Goal: Task Accomplishment & Management: Complete application form

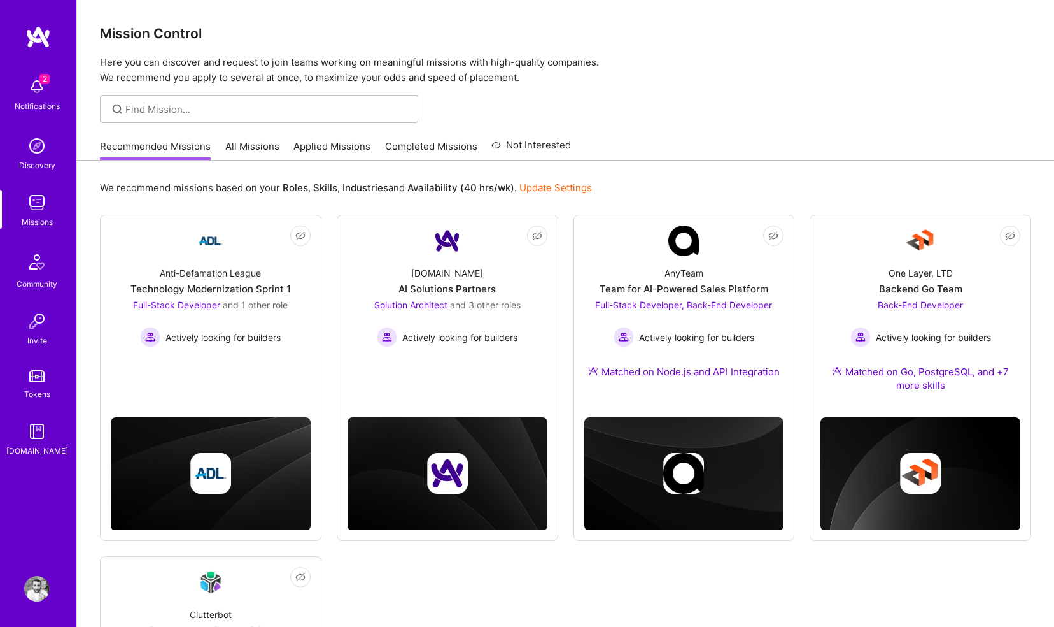
click at [249, 148] on link "All Missions" at bounding box center [252, 149] width 54 height 21
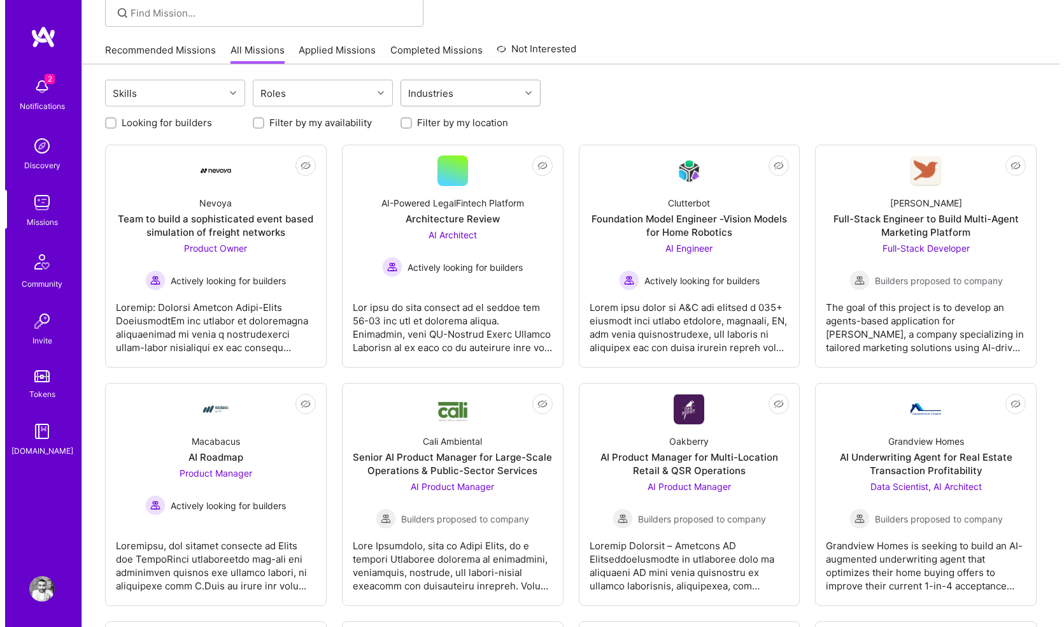
scroll to position [104, 0]
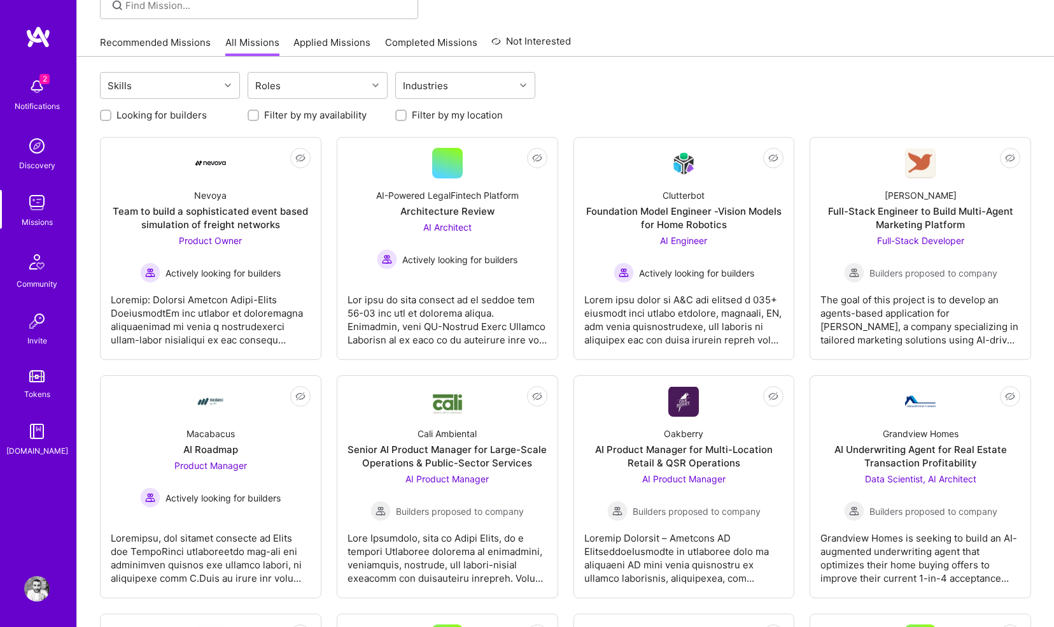
click at [39, 93] on img at bounding box center [36, 86] width 25 height 25
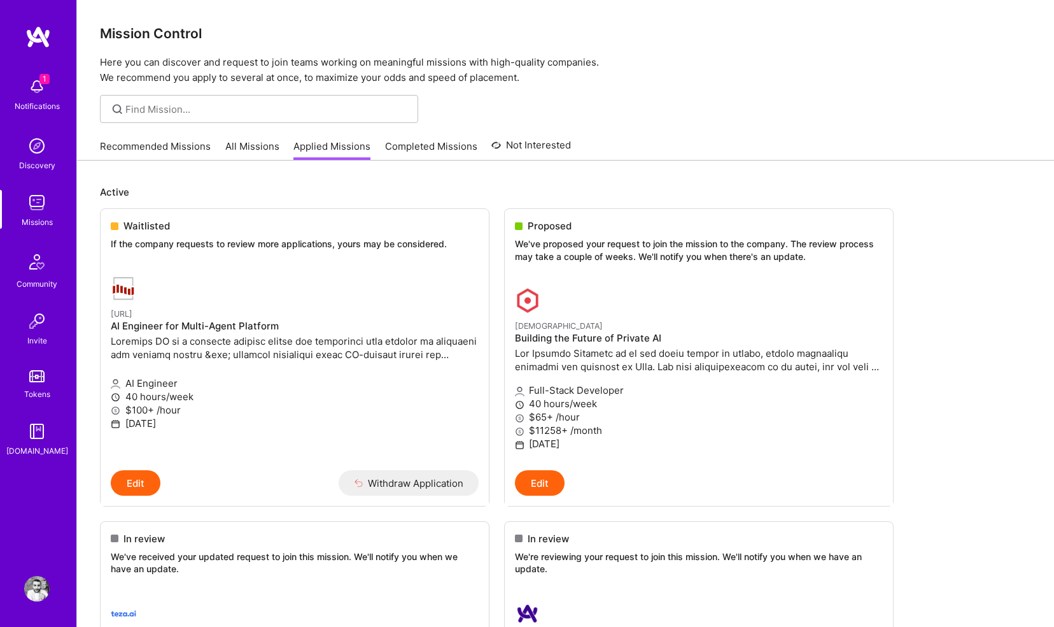
click at [239, 148] on link "All Missions" at bounding box center [252, 149] width 54 height 21
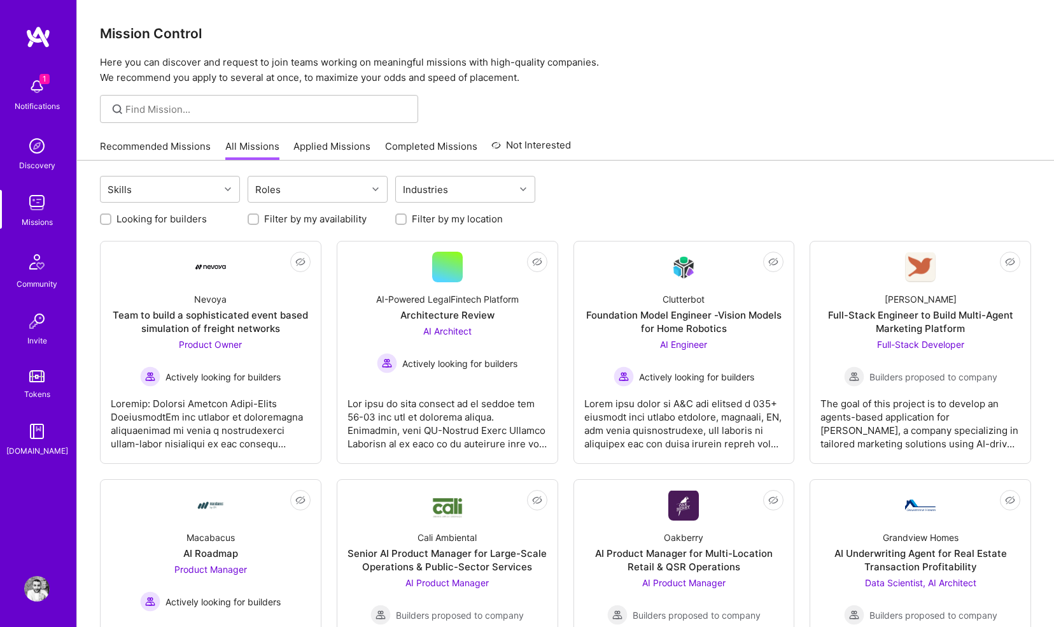
click at [42, 85] on img at bounding box center [36, 86] width 25 height 25
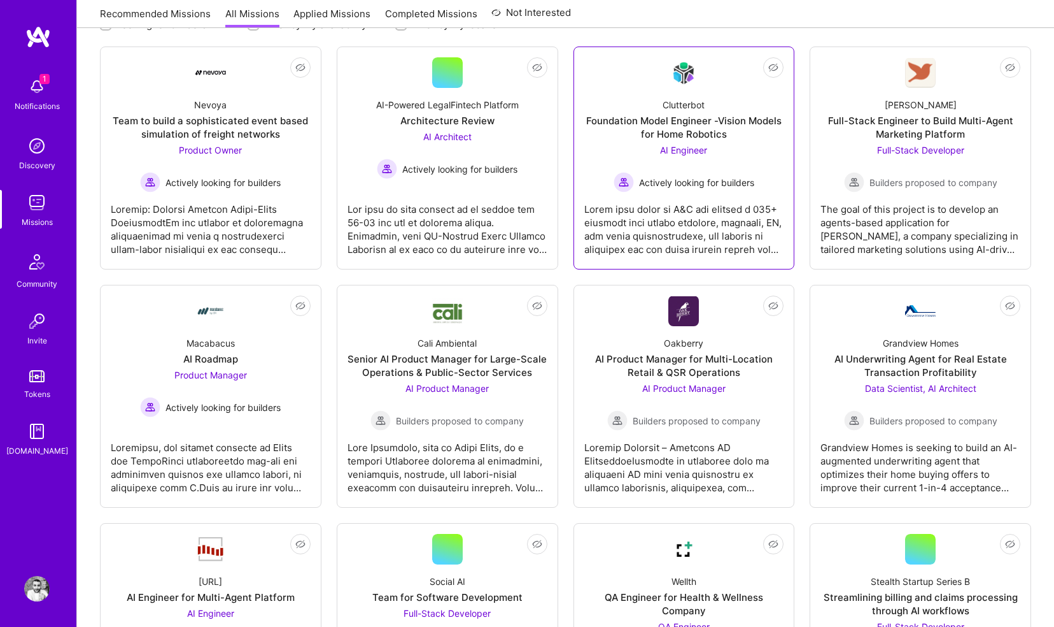
scroll to position [197, 0]
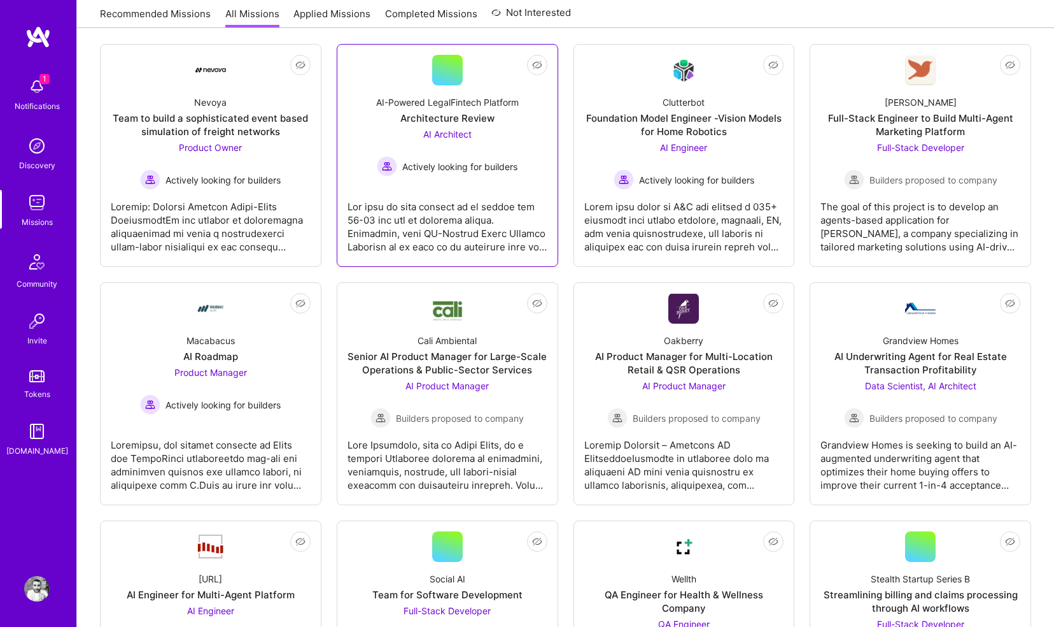
click at [450, 117] on div "Architecture Review" at bounding box center [448, 117] width 94 height 13
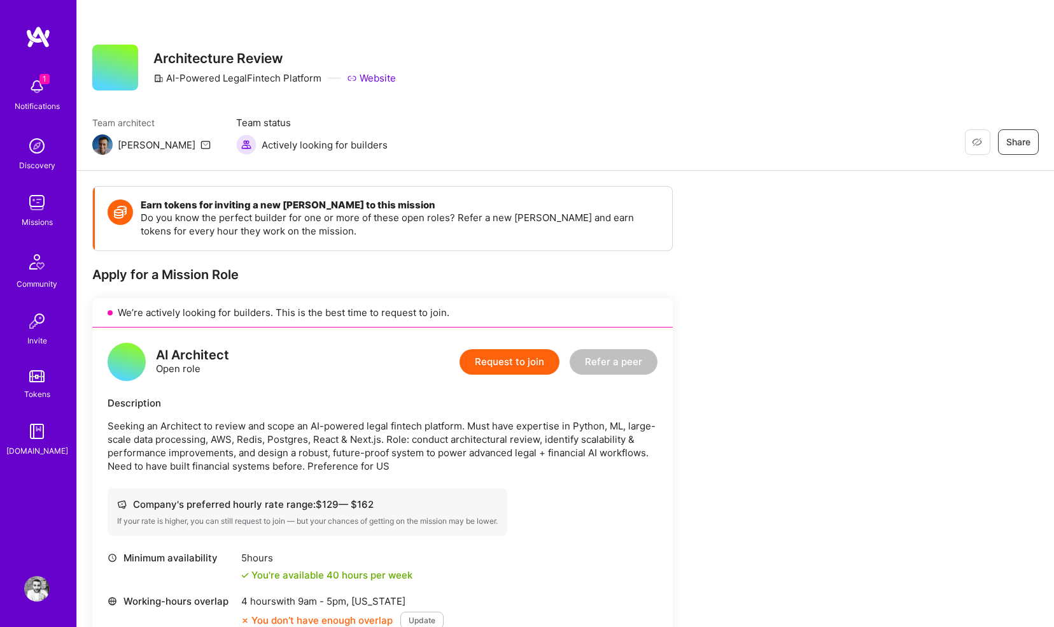
click at [43, 87] on img at bounding box center [36, 86] width 25 height 25
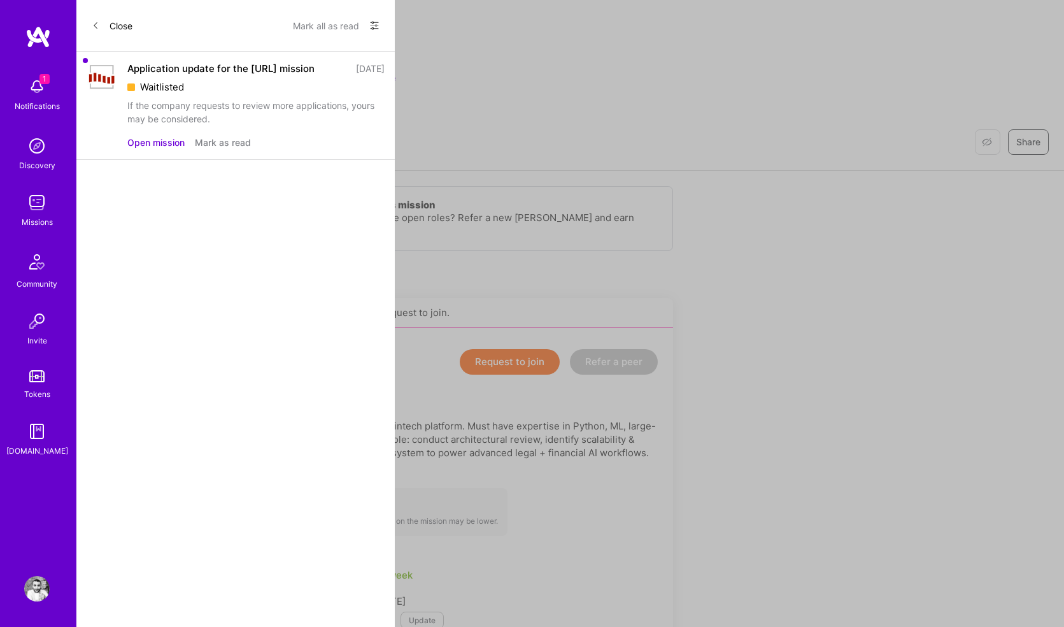
click at [210, 149] on button "Mark as read" at bounding box center [223, 142] width 56 height 13
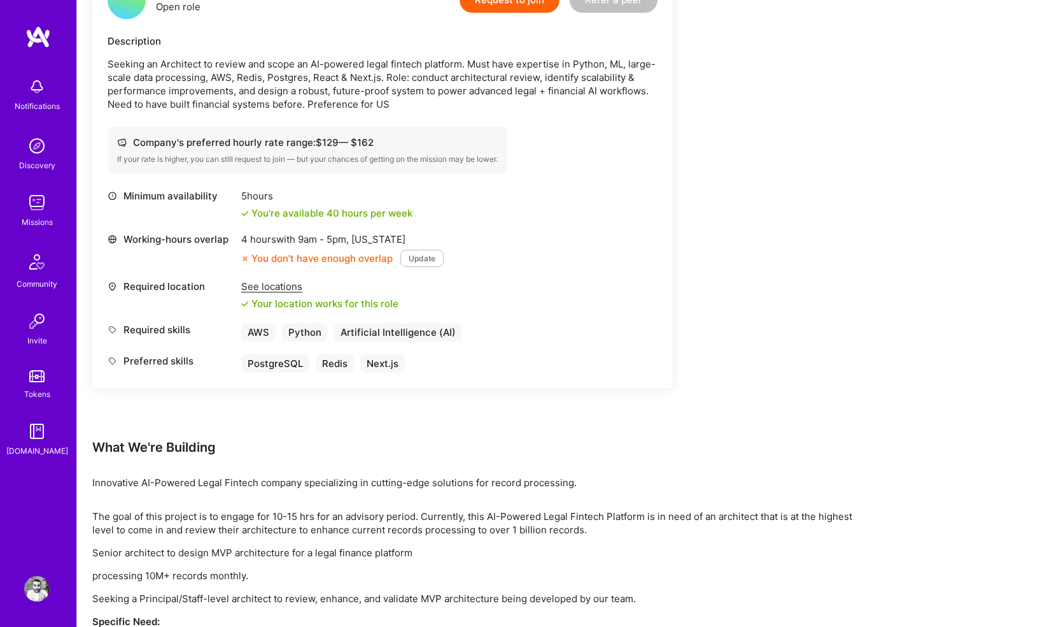
scroll to position [442, 0]
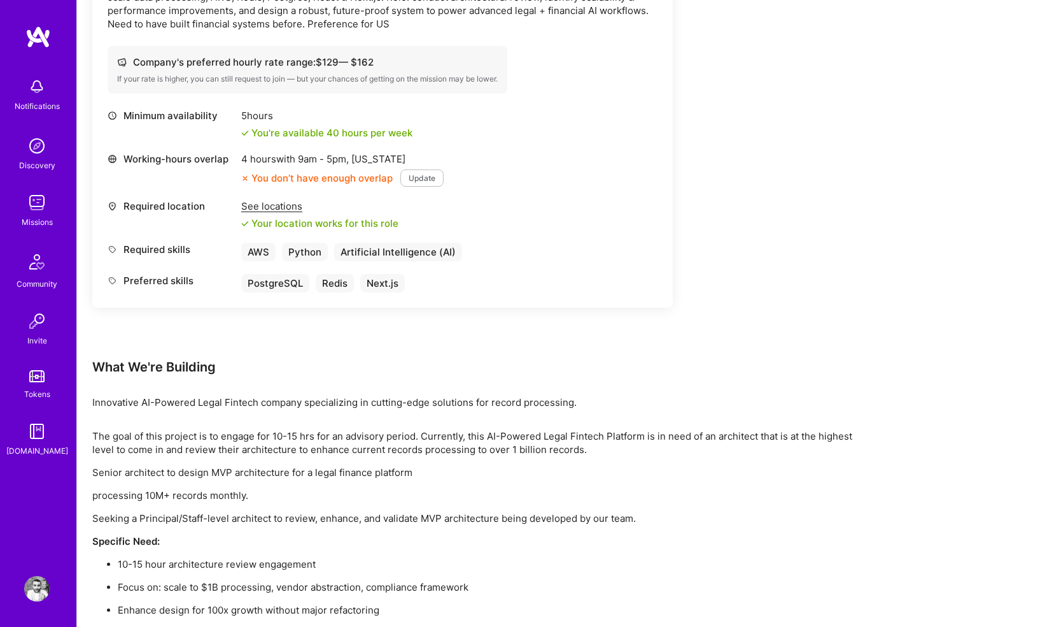
click at [422, 176] on button "Update" at bounding box center [422, 177] width 43 height 17
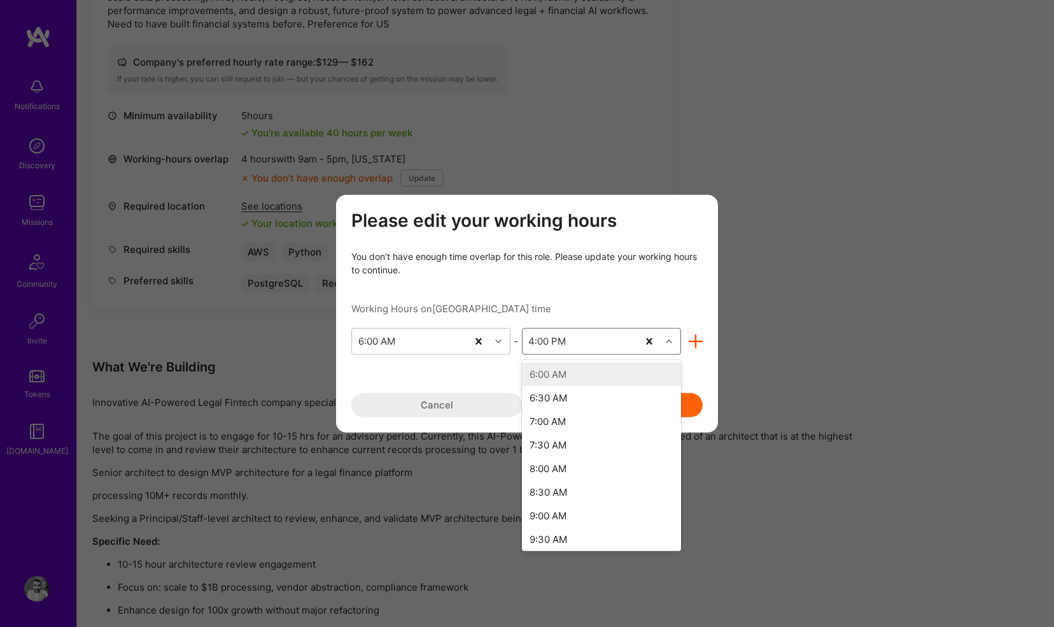
click at [672, 339] on div "modal" at bounding box center [671, 340] width 20 height 17
click at [571, 511] on div "6:00 PM" at bounding box center [601, 513] width 159 height 24
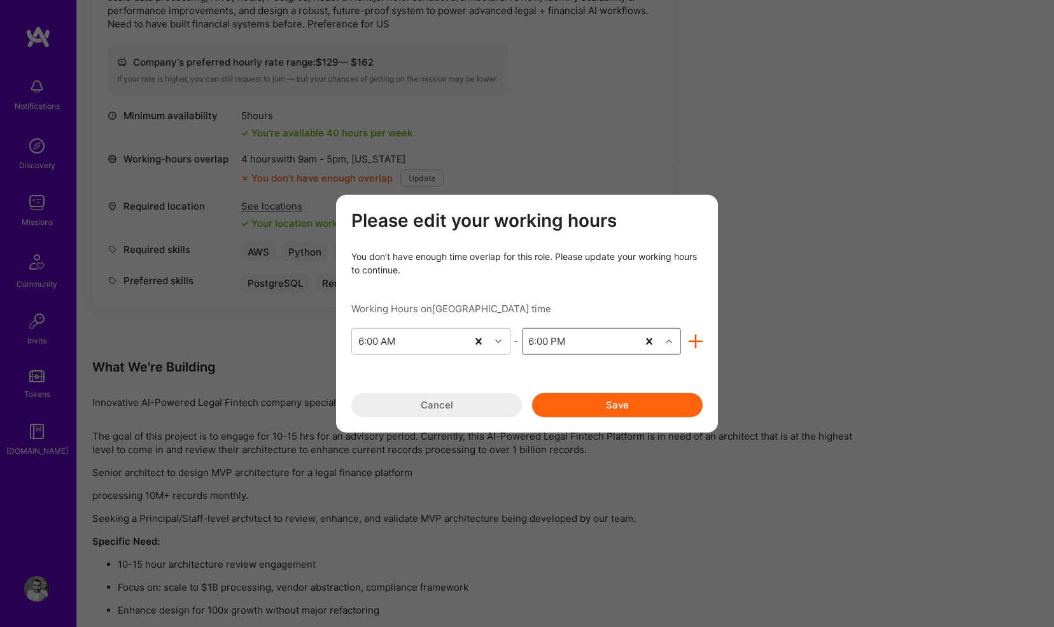
click at [583, 348] on div "6:00 PM" at bounding box center [580, 340] width 115 height 25
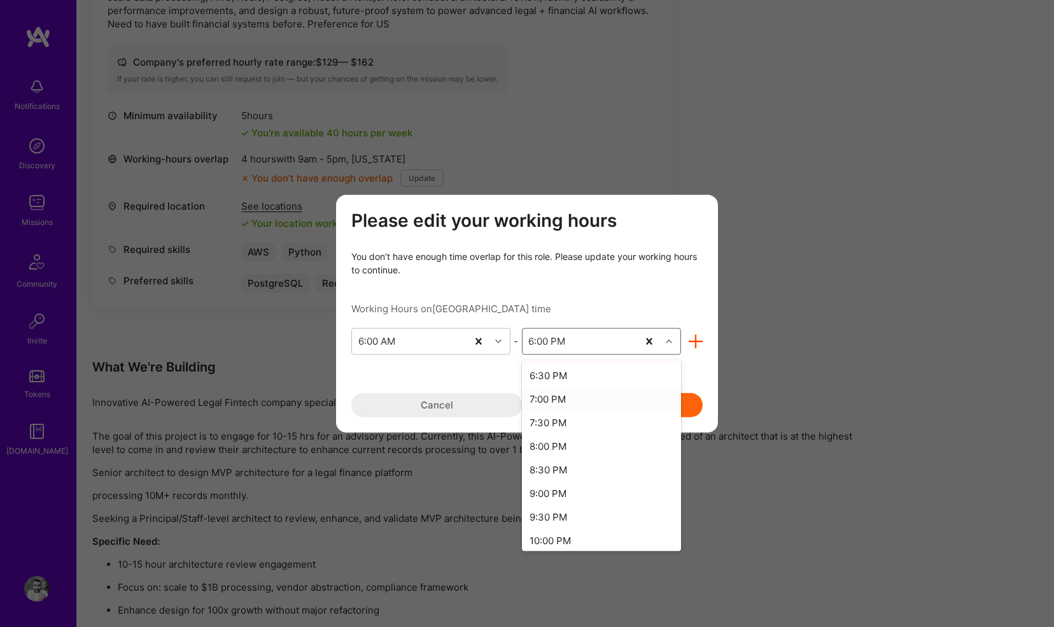
scroll to position [598, 0]
click at [562, 483] on div "9:00 PM" at bounding box center [601, 483] width 159 height 24
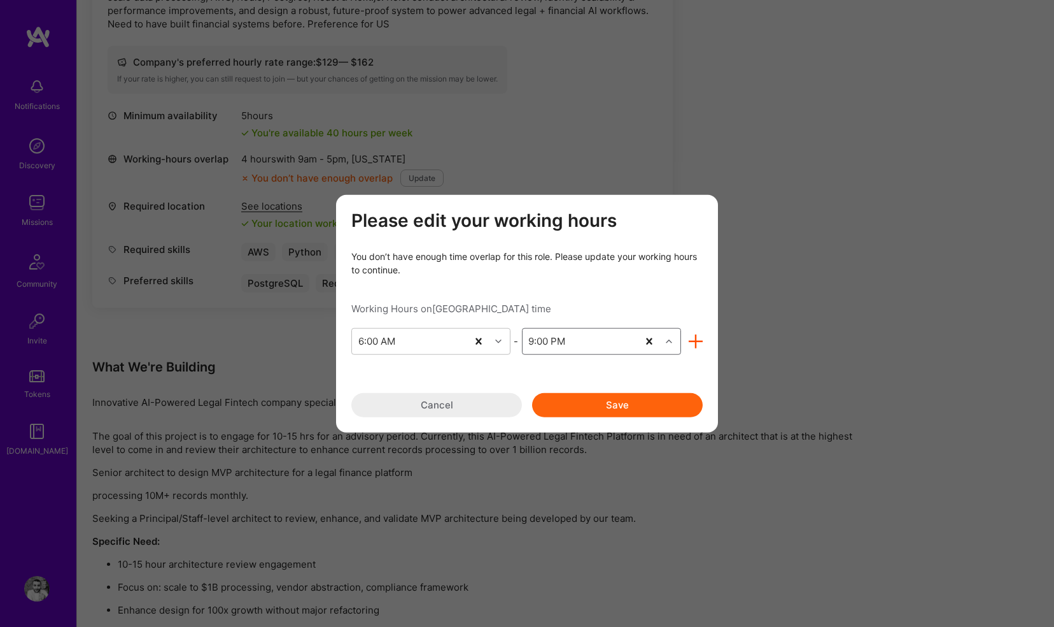
click at [591, 402] on button "Save" at bounding box center [617, 404] width 171 height 24
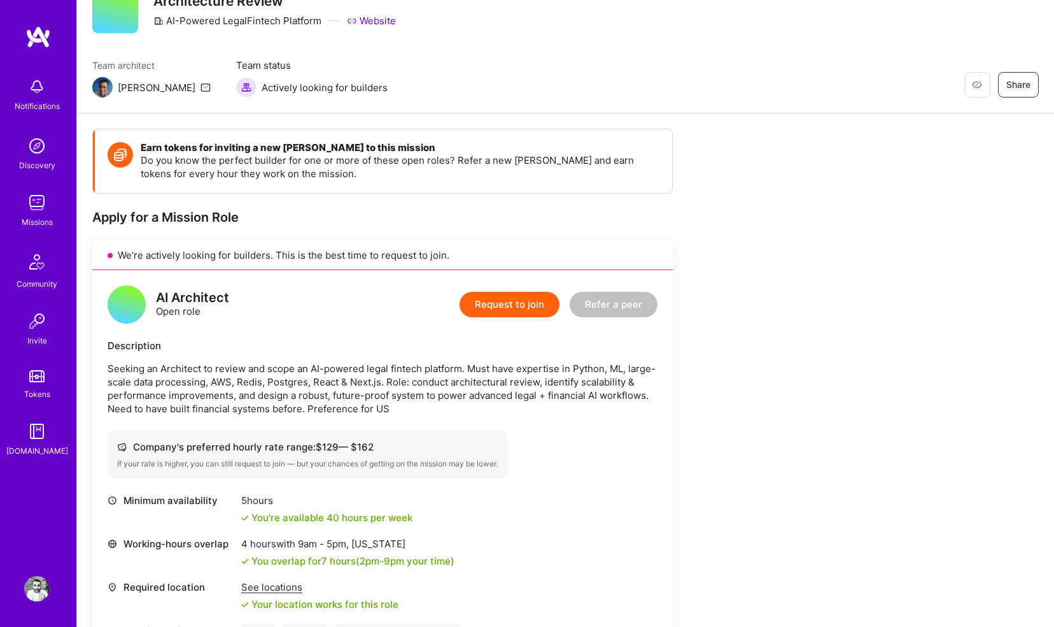
scroll to position [0, 0]
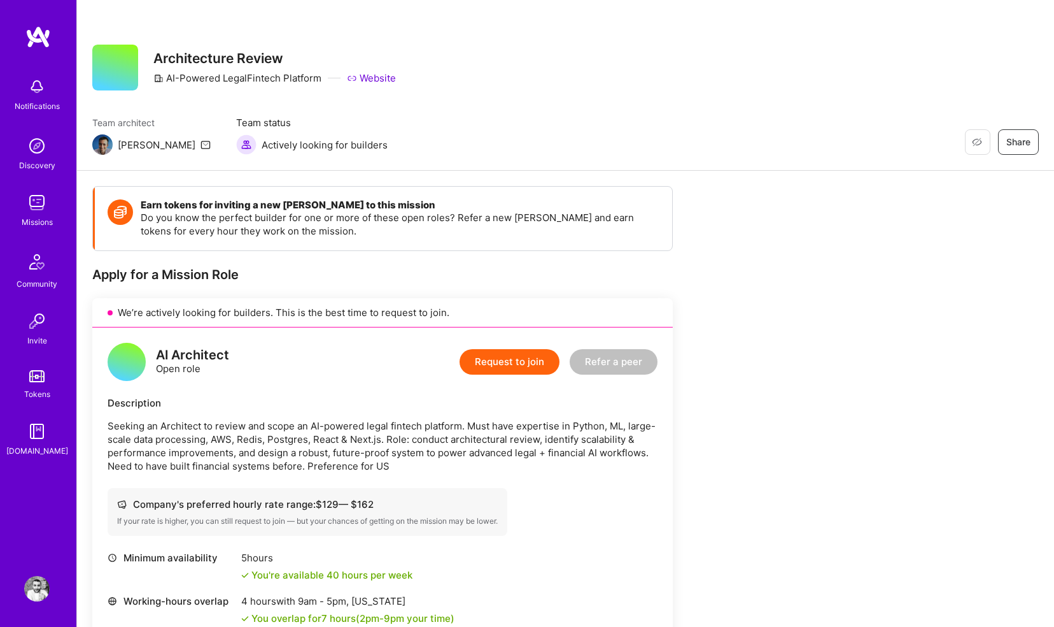
click at [50, 87] on div "Notifications" at bounding box center [36, 93] width 79 height 44
click at [50, 83] on div "Notifications Discovery Missions Community Invite Tokens [DOMAIN_NAME]" at bounding box center [38, 264] width 76 height 386
click at [35, 38] on img at bounding box center [37, 36] width 25 height 23
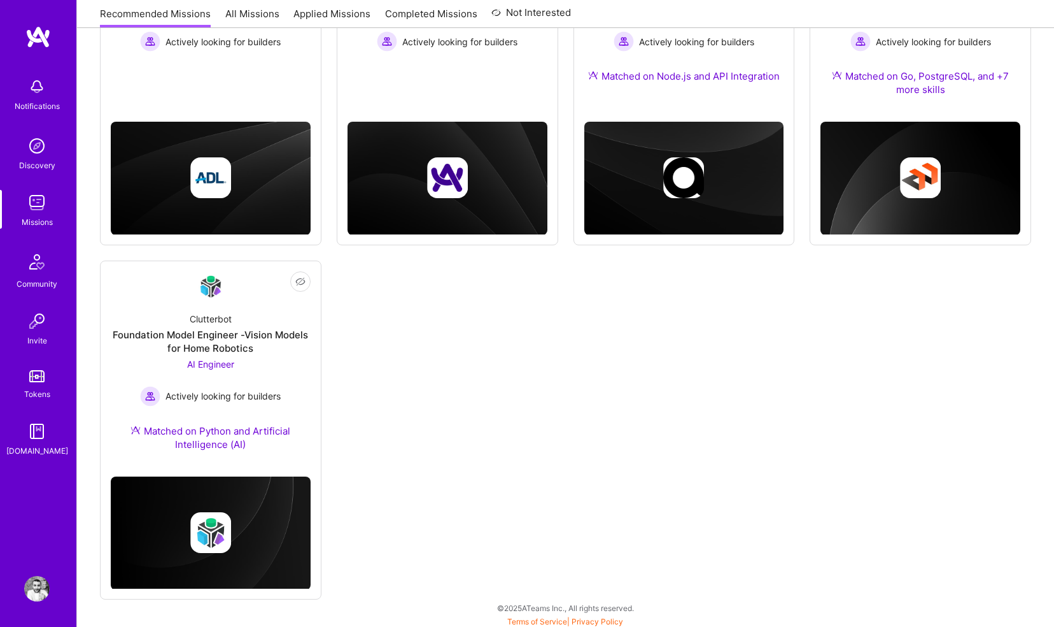
scroll to position [299, 0]
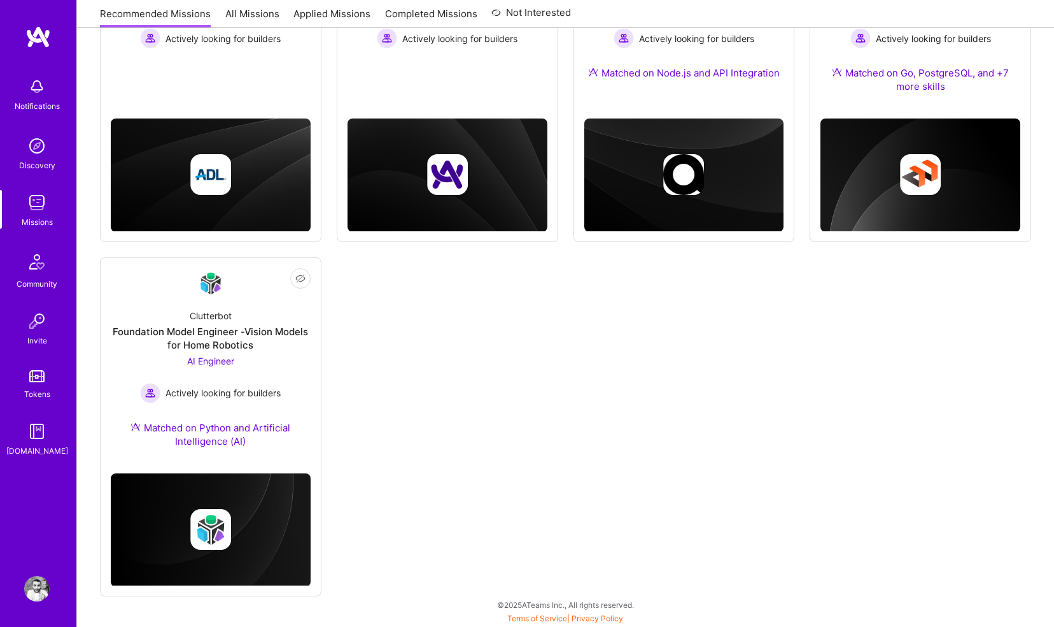
click at [237, 133] on img at bounding box center [211, 174] width 200 height 113
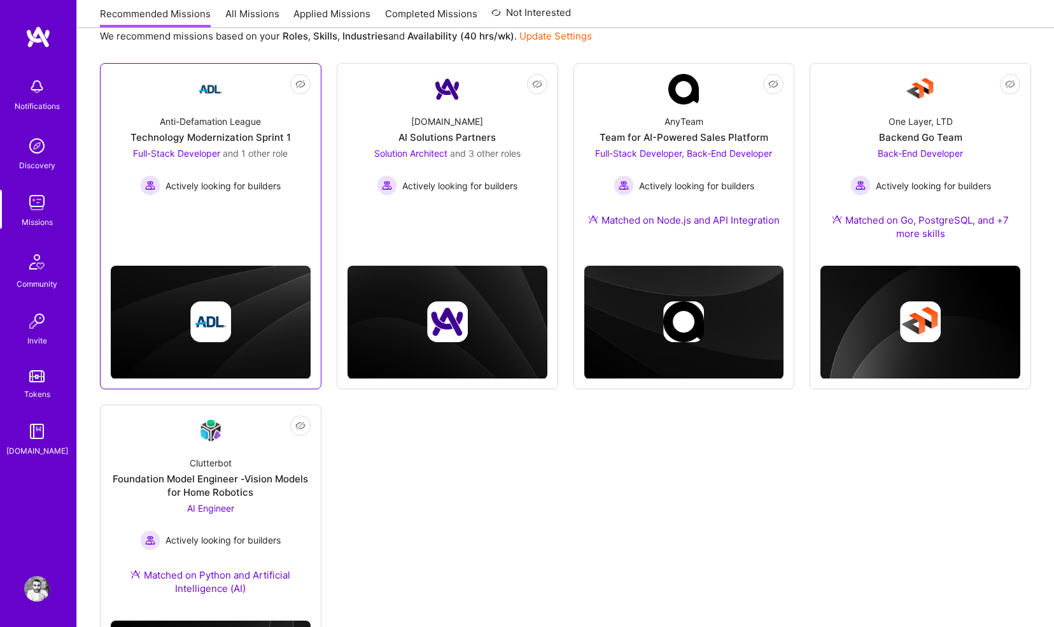
scroll to position [143, 0]
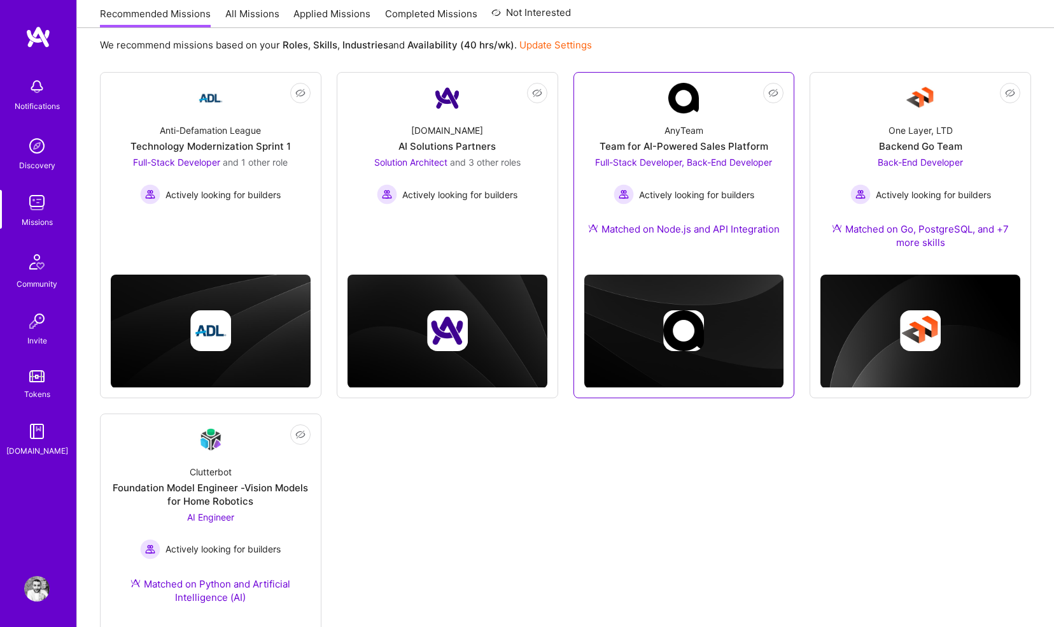
click at [685, 145] on div "Team for AI-Powered Sales Platform" at bounding box center [684, 145] width 169 height 13
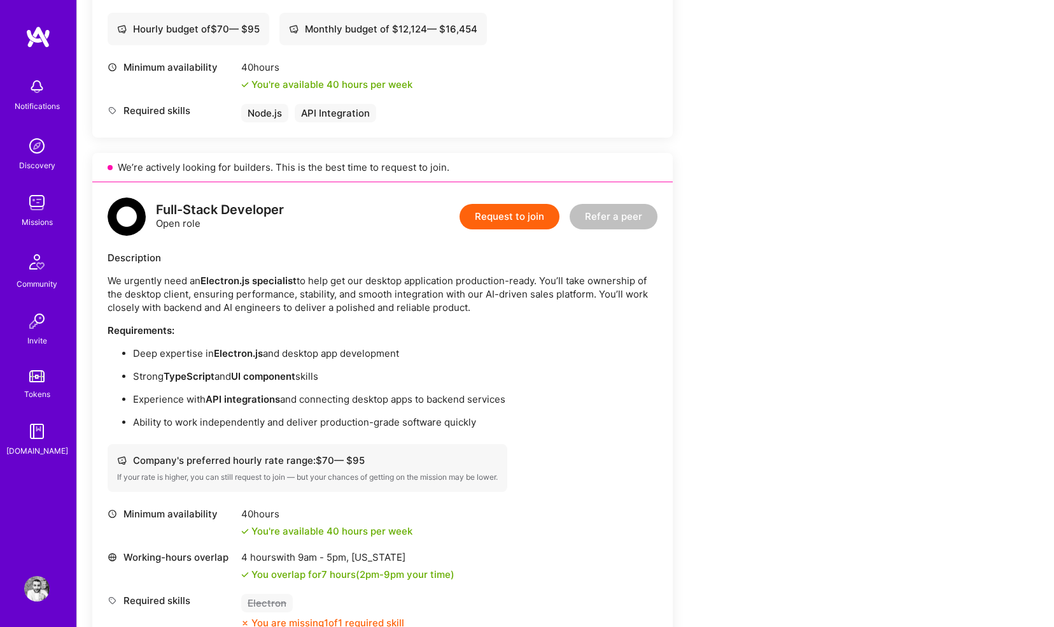
scroll to position [635, 0]
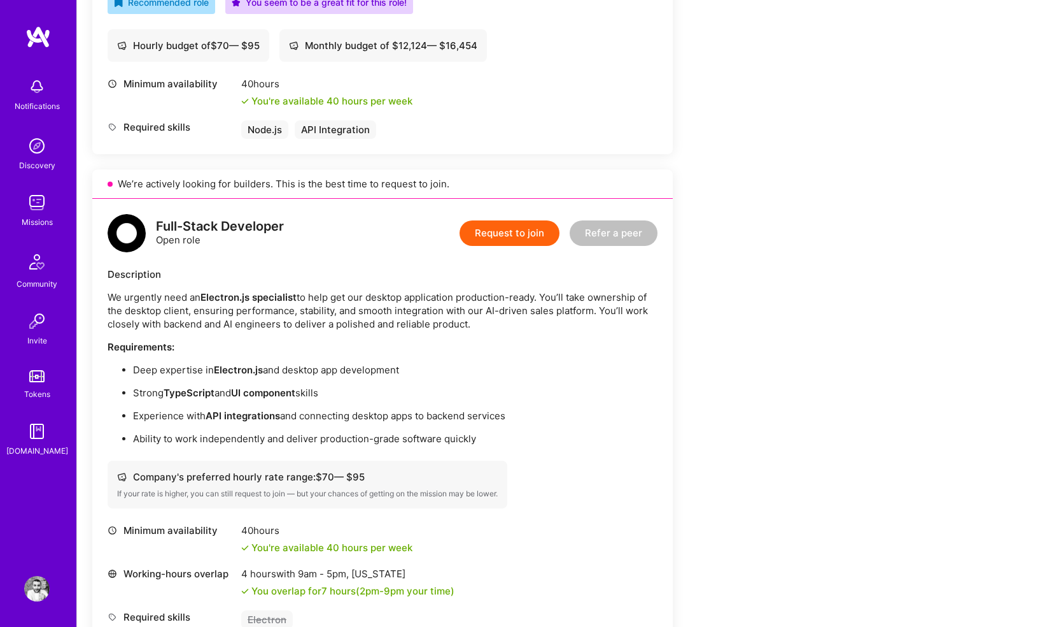
click at [489, 233] on button "Request to join" at bounding box center [510, 232] width 100 height 25
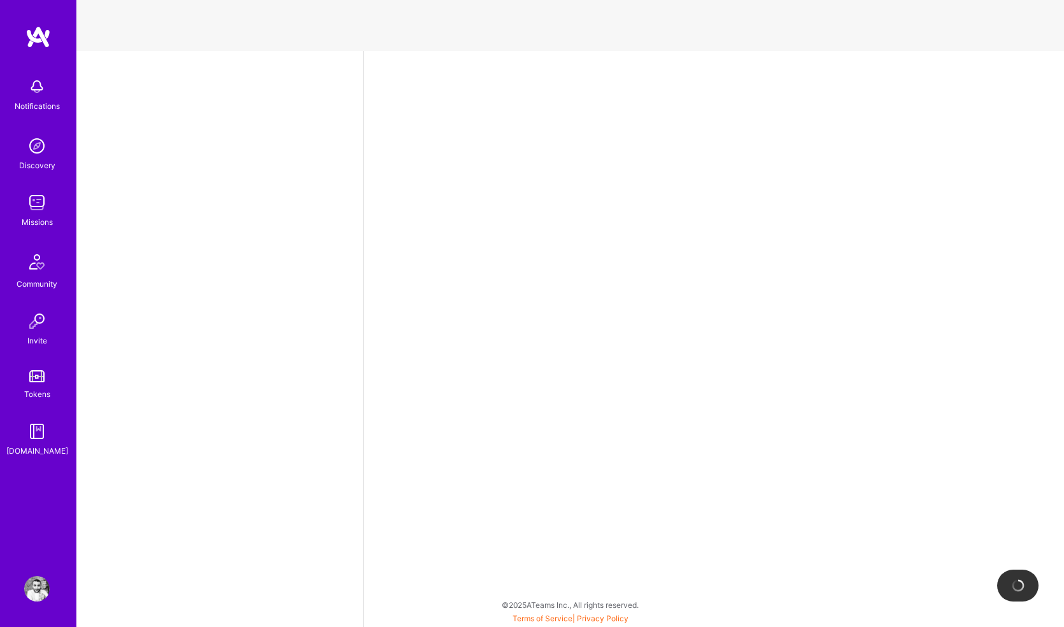
select select "GB"
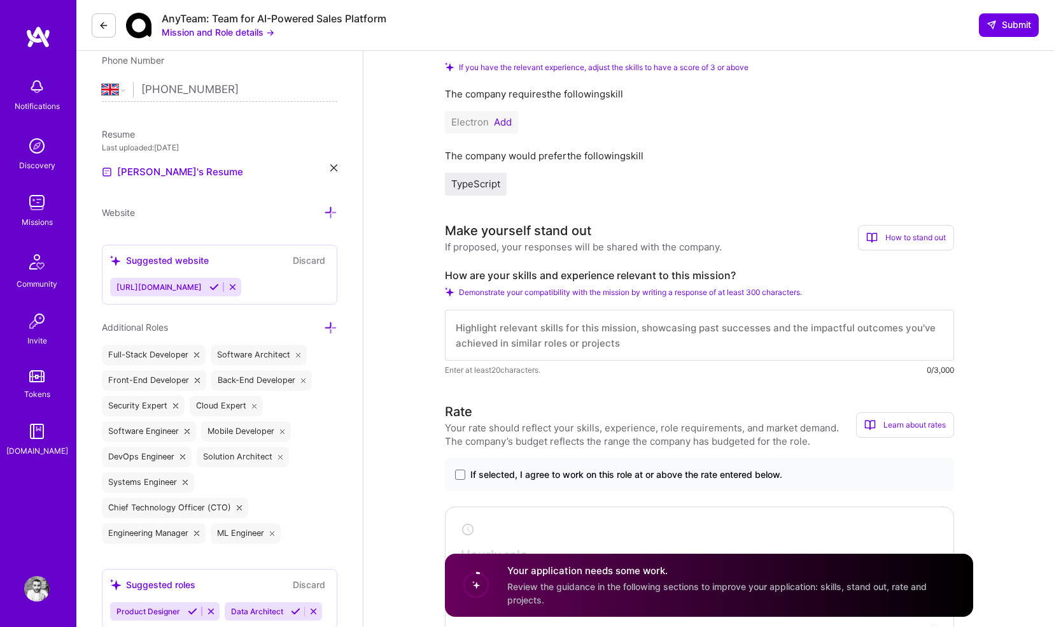
scroll to position [271, 0]
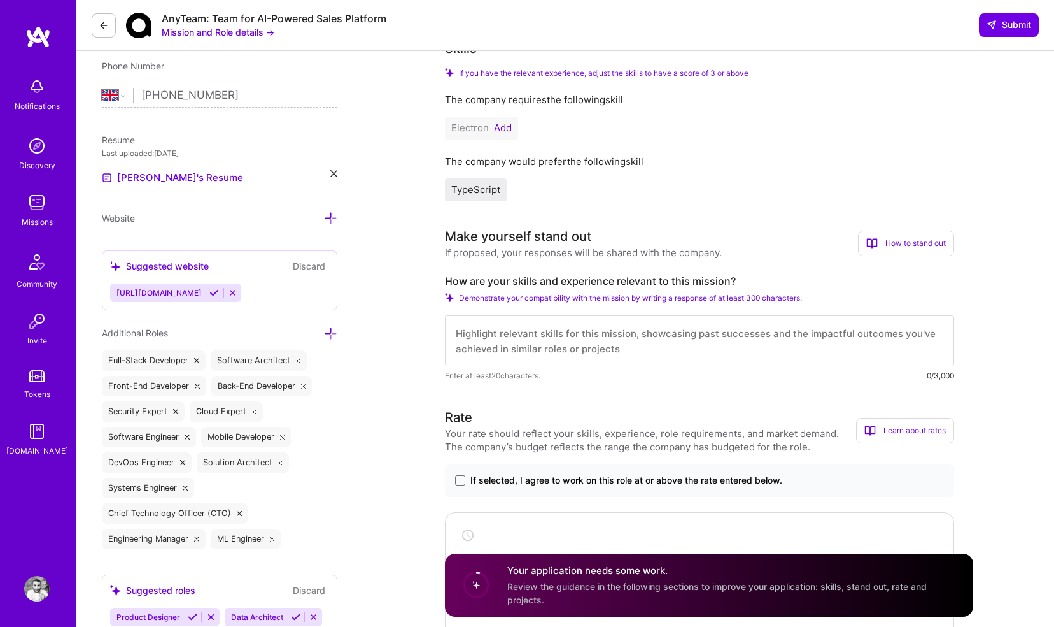
click at [502, 133] on button "Add" at bounding box center [503, 128] width 18 height 10
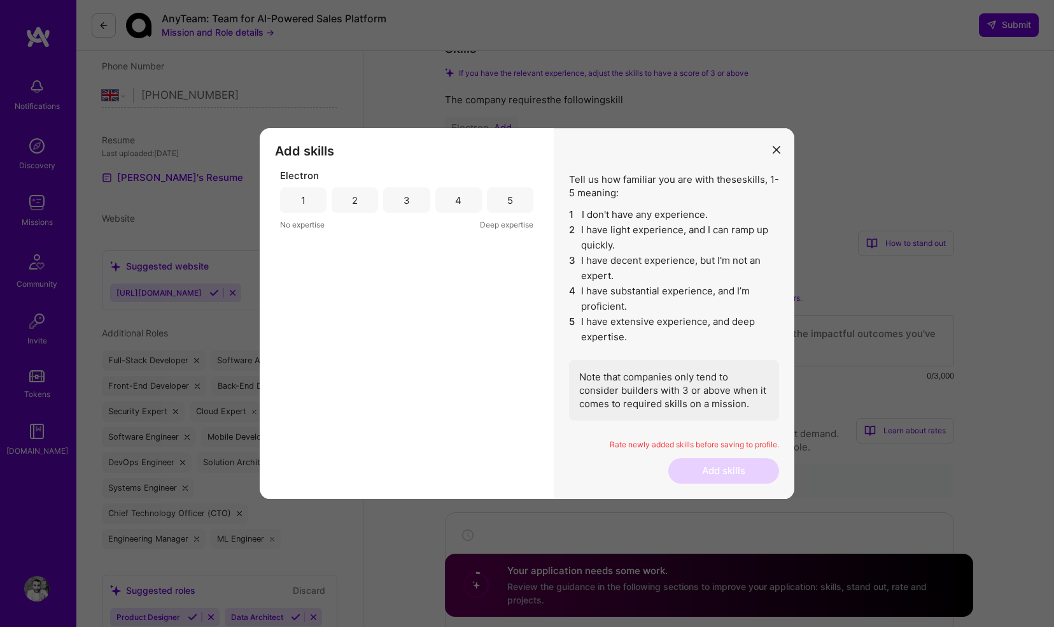
click at [513, 194] on div "5" at bounding box center [510, 200] width 6 height 13
click at [710, 472] on button "Add skills" at bounding box center [724, 470] width 111 height 25
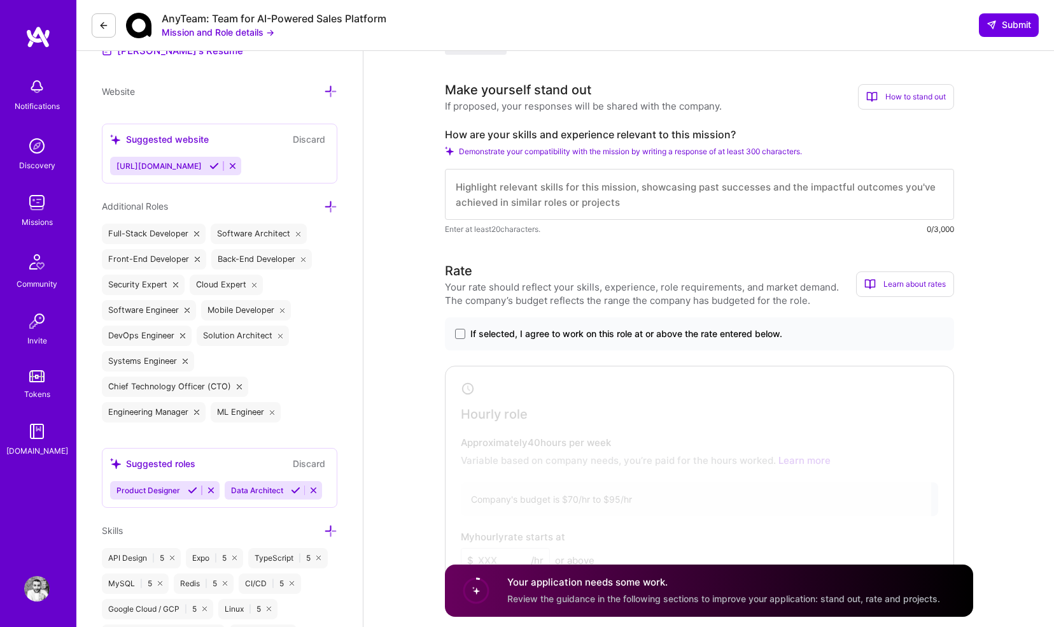
scroll to position [337, 0]
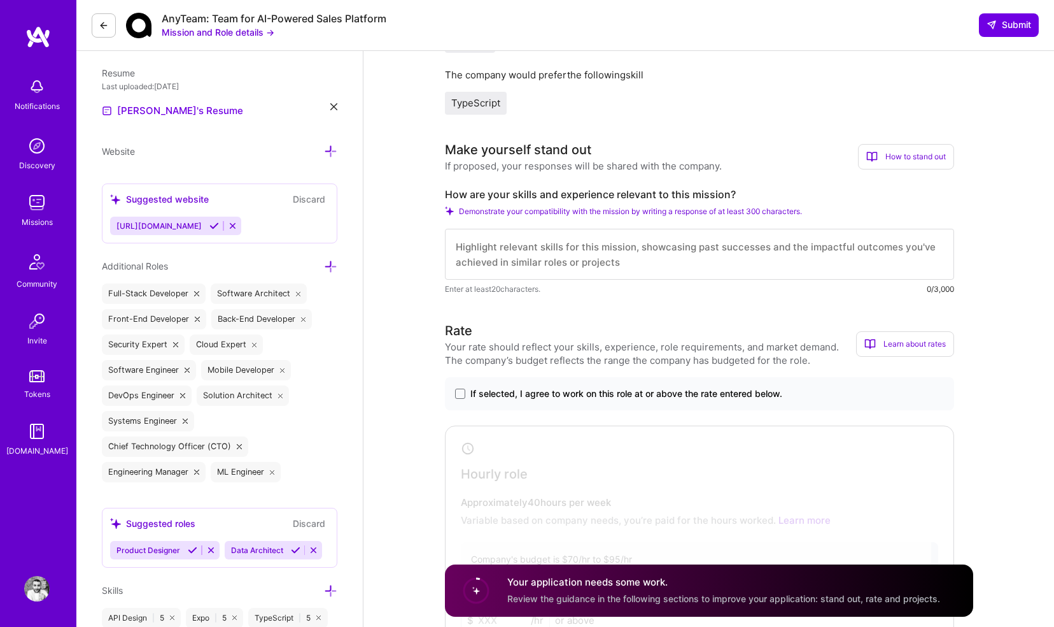
click at [707, 238] on textarea at bounding box center [699, 254] width 509 height 51
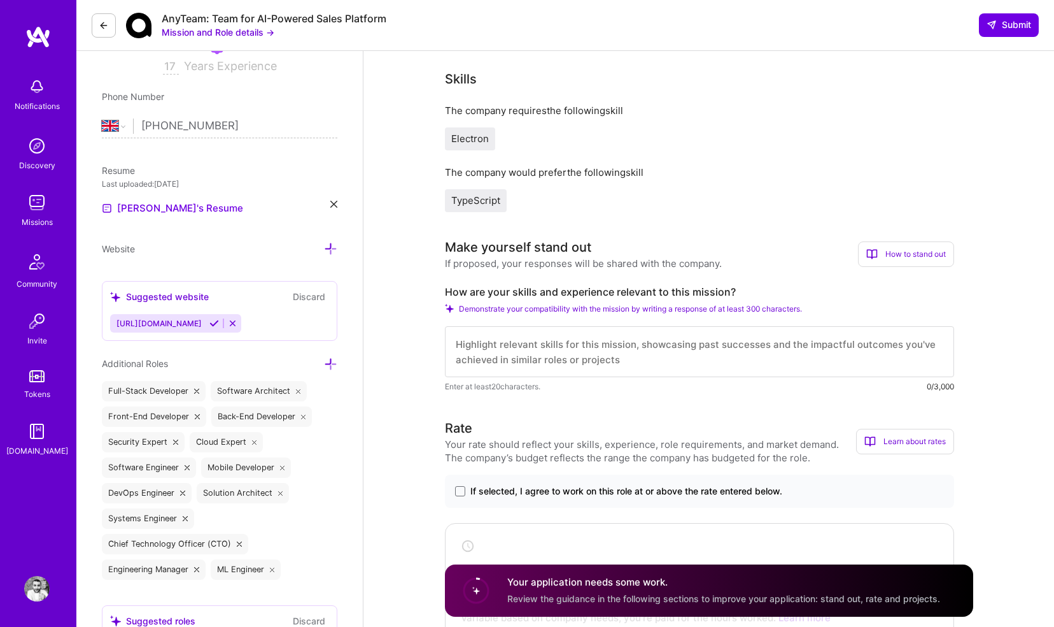
scroll to position [0, 0]
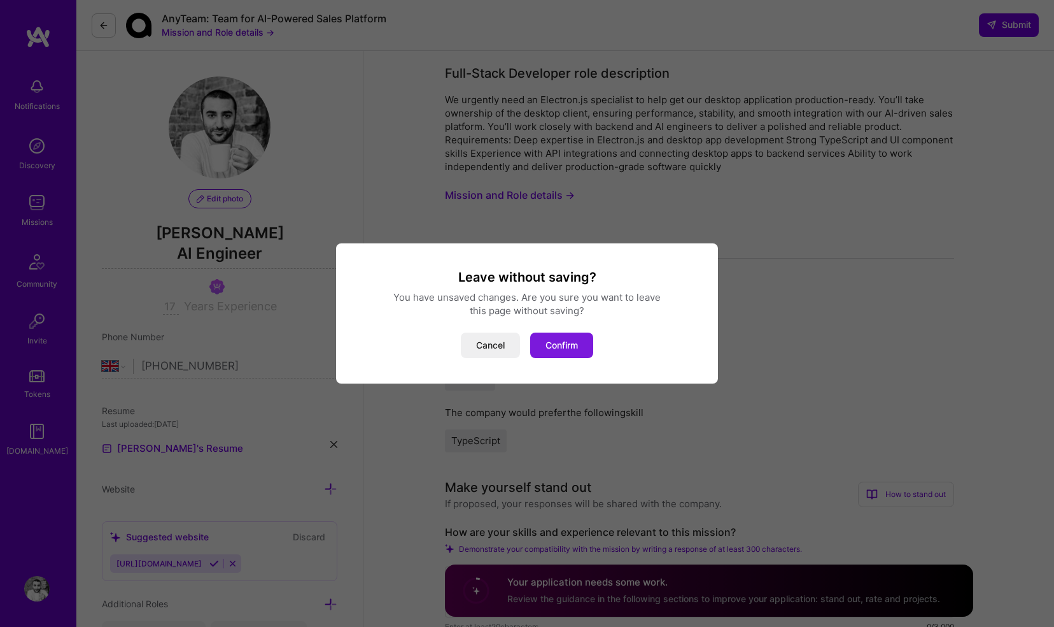
click at [565, 335] on button "Confirm" at bounding box center [561, 344] width 63 height 25
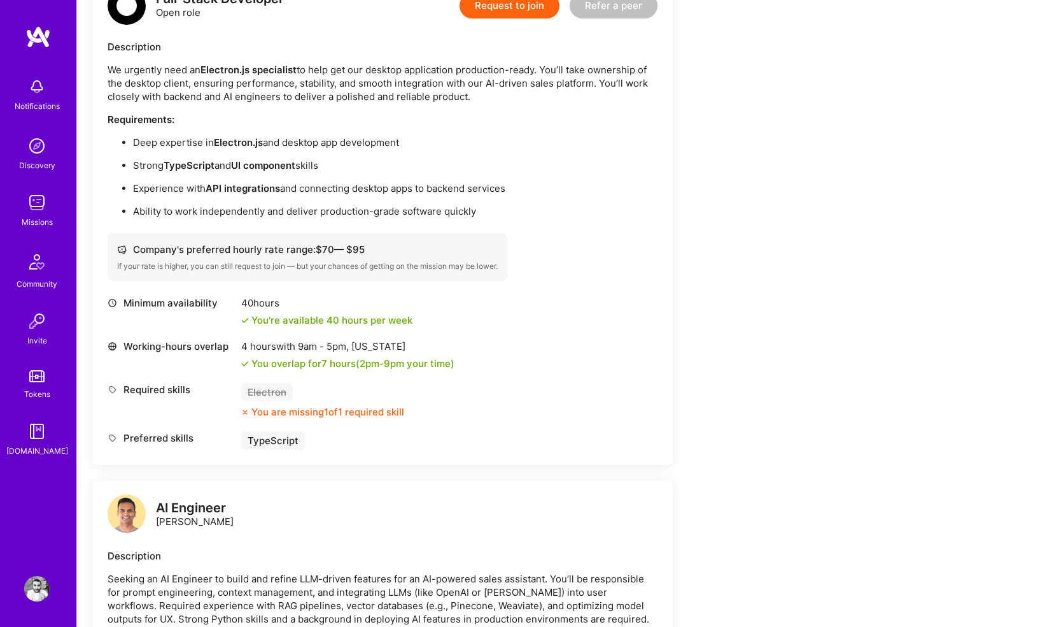
scroll to position [871, 0]
